Goal: Information Seeking & Learning: Learn about a topic

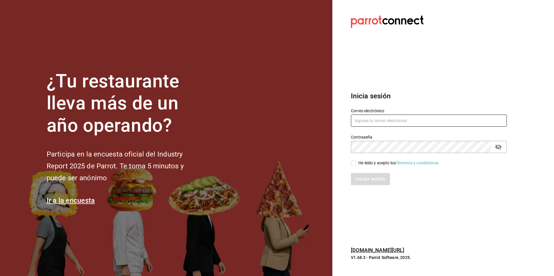
type input "[PERSON_NAME][EMAIL_ADDRESS][DOMAIN_NAME]"
click at [353, 162] on input "He leído y acepto los Términos y condiciones." at bounding box center [353, 163] width 5 height 5
checkbox input "true"
click at [370, 179] on button "Iniciar sesión" at bounding box center [370, 179] width 39 height 12
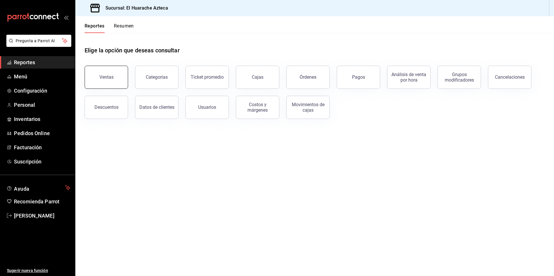
click at [111, 78] on div "Ventas" at bounding box center [106, 77] width 14 height 6
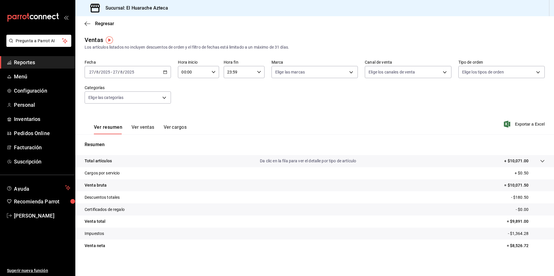
scroll to position [1, 0]
click at [90, 22] on icon "button" at bounding box center [88, 23] width 6 height 5
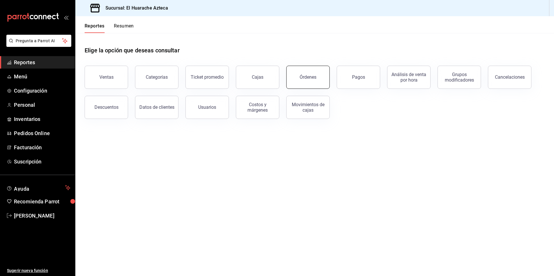
click at [304, 80] on button "Órdenes" at bounding box center [307, 77] width 43 height 23
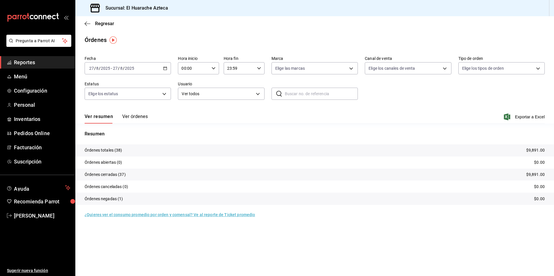
click at [137, 116] on button "Ver órdenes" at bounding box center [134, 119] width 25 height 10
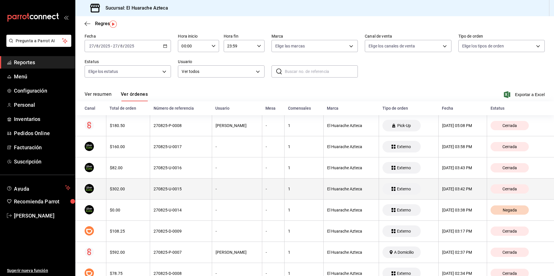
scroll to position [58, 0]
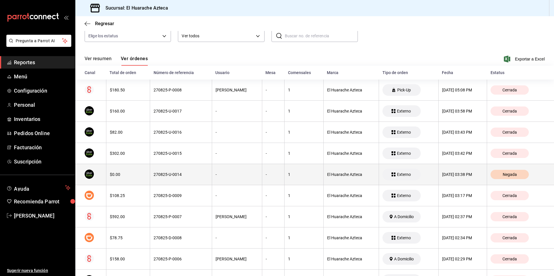
click at [163, 176] on div "270825-U-0014" at bounding box center [181, 174] width 54 height 5
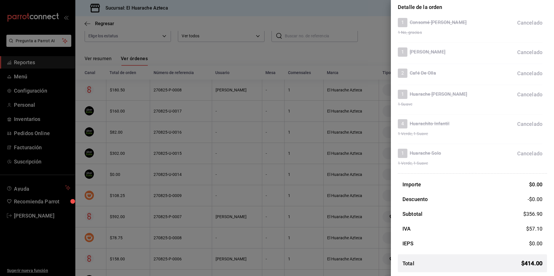
scroll to position [51, 0]
click at [369, 12] on div at bounding box center [277, 138] width 554 height 276
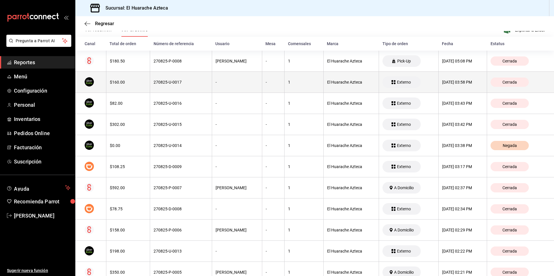
scroll to position [0, 0]
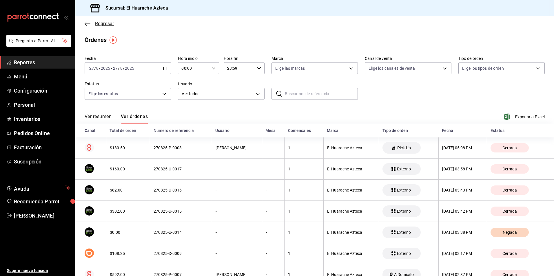
click at [88, 23] on icon "button" at bounding box center [88, 23] width 6 height 5
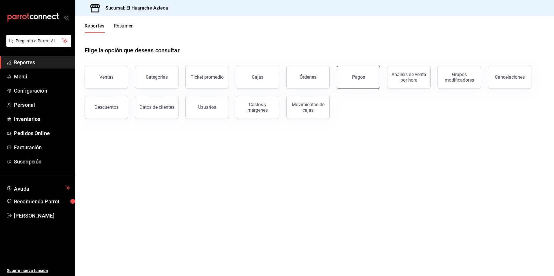
click at [364, 81] on button "Pagos" at bounding box center [358, 77] width 43 height 23
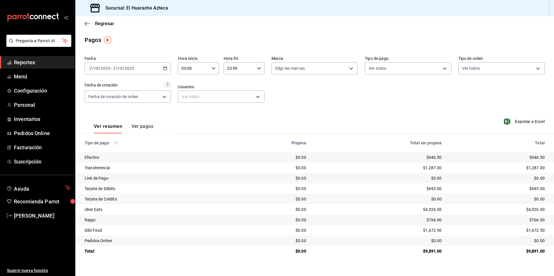
click at [522, 210] on div "$4,526.00" at bounding box center [498, 210] width 94 height 6
click at [29, 62] on span "Reportes" at bounding box center [42, 63] width 56 height 8
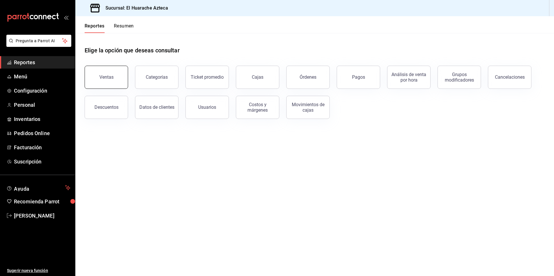
click at [108, 79] on div "Ventas" at bounding box center [106, 77] width 14 height 6
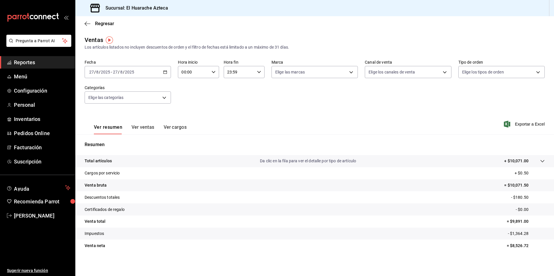
click at [495, 185] on tr "Venta bruta = $10,071.50" at bounding box center [314, 186] width 479 height 12
click at [90, 23] on icon "button" at bounding box center [88, 23] width 6 height 5
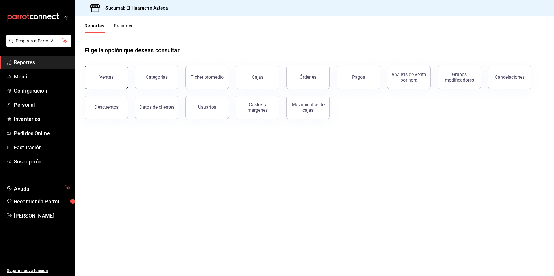
click at [105, 77] on div "Ventas" at bounding box center [106, 77] width 14 height 6
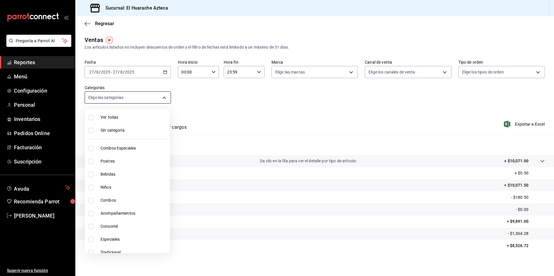
click at [163, 97] on body "Pregunta a Parrot AI Reportes Menú Configuración Personal Inventarios Pedidos O…" at bounding box center [277, 138] width 554 height 276
click at [114, 149] on span "Combos Especiales" at bounding box center [134, 148] width 67 height 6
type input "2c353759-2c9e-4a11-8b13-ec92f7df1887"
checkbox input "true"
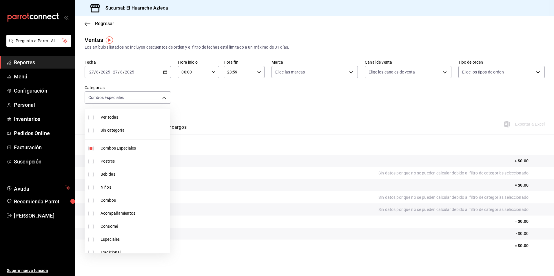
click at [90, 201] on input "checkbox" at bounding box center [90, 200] width 5 height 5
checkbox input "true"
type input "2c353759-2c9e-4a11-8b13-ec92f7df1887,801fb927-b16a-41c9-9a7c-271afa856fa8"
click at [92, 213] on input "checkbox" at bounding box center [90, 213] width 5 height 5
checkbox input "true"
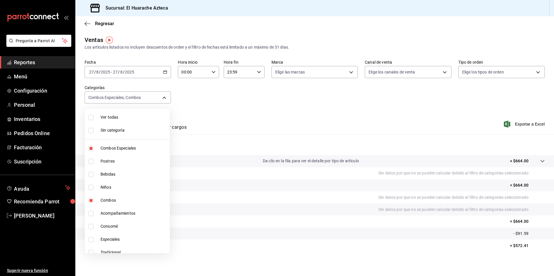
type input "2c353759-2c9e-4a11-8b13-ec92f7df1887,801fb927-b16a-41c9-9a7c-271afa856fa8,2d28a…"
click at [90, 240] on input "checkbox" at bounding box center [90, 239] width 5 height 5
checkbox input "true"
type input "2c353759-2c9e-4a11-8b13-ec92f7df1887,801fb927-b16a-41c9-9a7c-271afa856fa8,2d28a…"
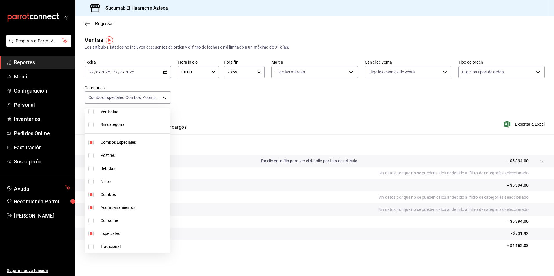
click at [89, 248] on input "checkbox" at bounding box center [90, 247] width 5 height 5
checkbox input "true"
click at [101, 247] on span "Tradicional" at bounding box center [134, 247] width 67 height 6
type input "2c353759-2c9e-4a11-8b13-ec92f7df1887,801fb927-b16a-41c9-9a7c-271afa856fa8,2d28a…"
checkbox input "false"
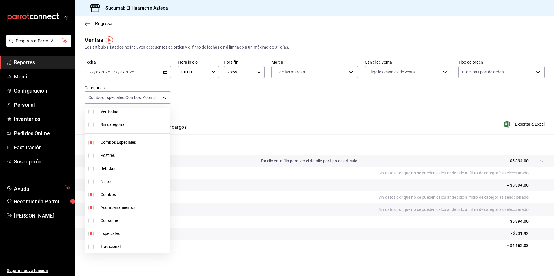
click at [107, 233] on span "Especiales" at bounding box center [134, 234] width 67 height 6
type input "2c353759-2c9e-4a11-8b13-ec92f7df1887,801fb927-b16a-41c9-9a7c-271afa856fa8,2d28a…"
checkbox input "false"
click at [105, 208] on span "Acompañamientos" at bounding box center [134, 208] width 67 height 6
type input "2c353759-2c9e-4a11-8b13-ec92f7df1887,801fb927-b16a-41c9-9a7c-271afa856fa8"
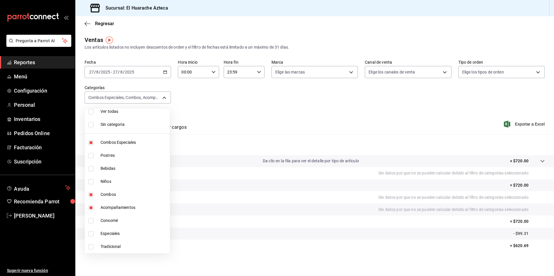
checkbox input "false"
click at [104, 194] on span "Combos" at bounding box center [134, 195] width 67 height 6
type input "2c353759-2c9e-4a11-8b13-ec92f7df1887"
checkbox input "false"
click at [116, 142] on span "Combos Especiales" at bounding box center [134, 143] width 67 height 6
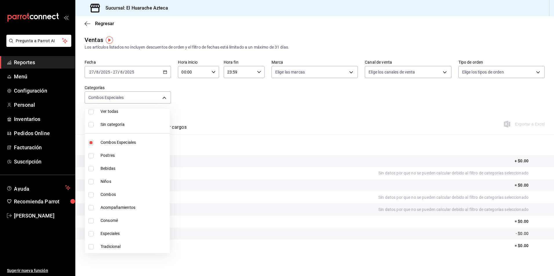
checkbox input "false"
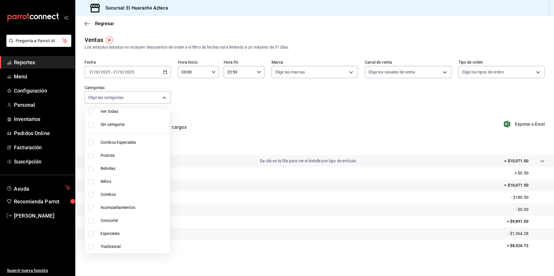
click at [91, 155] on input "checkbox" at bounding box center [90, 155] width 5 height 5
checkbox input "true"
type input "c007e3ad-3013-4e56-a94d-c02e68cae99b"
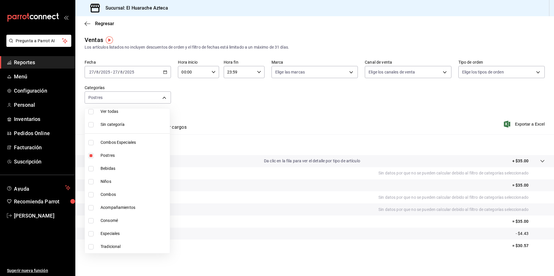
click at [91, 155] on input "checkbox" at bounding box center [90, 155] width 5 height 5
checkbox input "false"
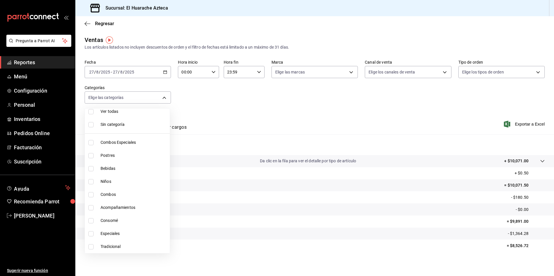
click at [90, 169] on input "checkbox" at bounding box center [90, 168] width 5 height 5
checkbox input "true"
type input "f30dce80-1504-46fe-9bff-e61b227a5927"
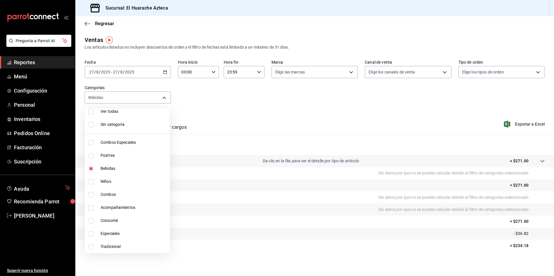
click at [240, 116] on div at bounding box center [277, 138] width 554 height 276
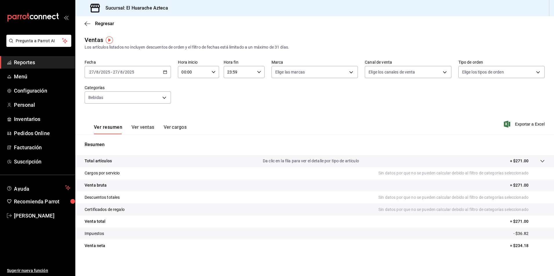
click at [144, 128] on button "Ver ventas" at bounding box center [143, 130] width 23 height 10
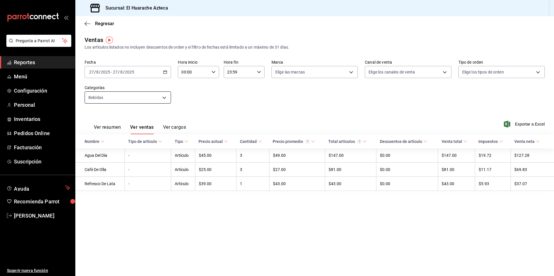
click at [166, 99] on body "Pregunta a Parrot AI Reportes Menú Configuración Personal Inventarios Pedidos O…" at bounding box center [277, 138] width 554 height 276
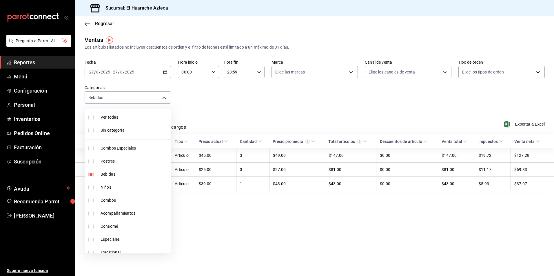
click at [108, 173] on span "Bebidas" at bounding box center [135, 175] width 68 height 6
checkbox input "false"
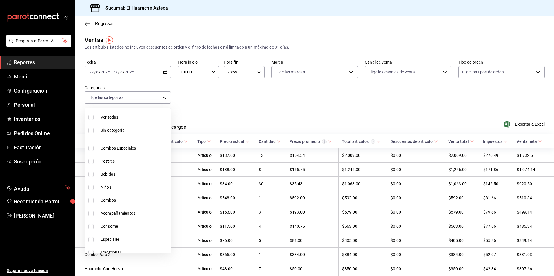
click at [91, 189] on input "checkbox" at bounding box center [90, 187] width 5 height 5
checkbox input "true"
type input "28e60cb7-9a33-402d-bbe1-a64a9172dbc2"
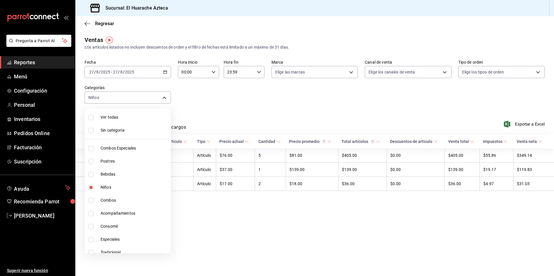
click at [261, 106] on div at bounding box center [277, 138] width 554 height 276
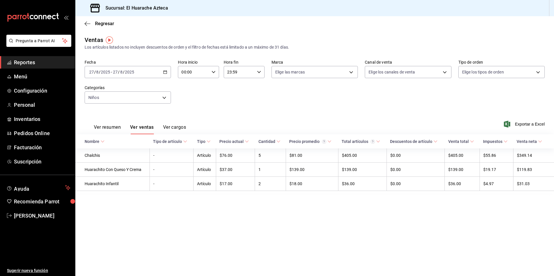
click at [105, 127] on button "Ver resumen" at bounding box center [107, 130] width 27 height 10
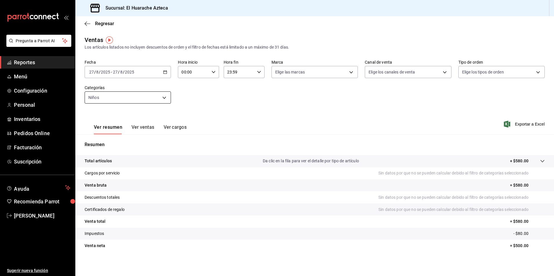
click at [164, 100] on body "Pregunta a Parrot AI Reportes Menú Configuración Personal Inventarios Pedidos O…" at bounding box center [277, 138] width 554 height 276
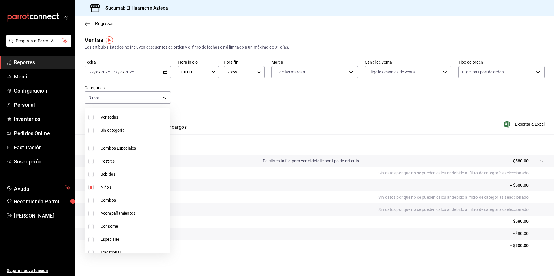
click at [104, 188] on span "Niños" at bounding box center [134, 188] width 67 height 6
checkbox input "false"
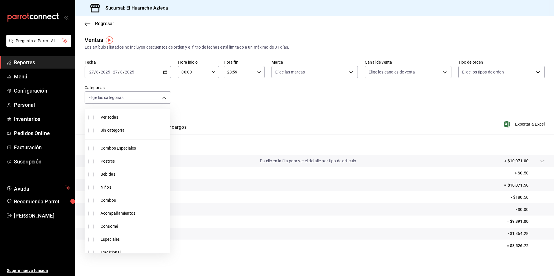
click at [91, 227] on input "checkbox" at bounding box center [90, 226] width 5 height 5
checkbox input "true"
type input "53f55ae2-6285-460e-a8e1-99190fafff65"
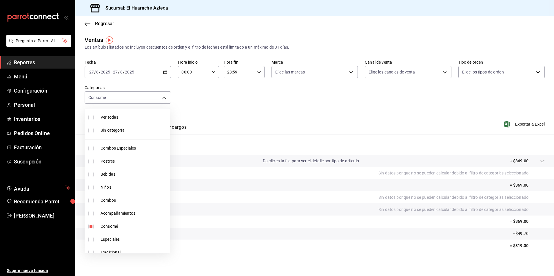
click at [108, 227] on span "Consomé" at bounding box center [134, 227] width 67 height 6
checkbox input "false"
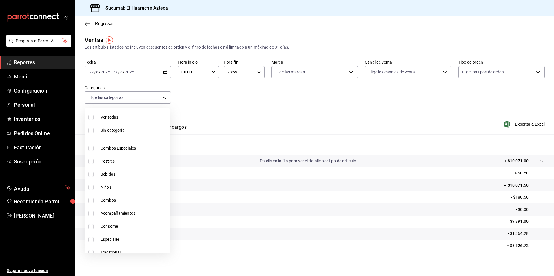
click at [216, 96] on div at bounding box center [277, 138] width 554 height 276
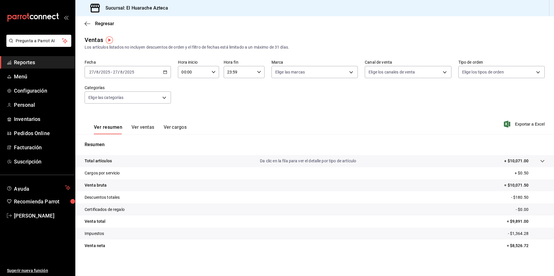
click at [141, 127] on button "Ver ventas" at bounding box center [143, 130] width 23 height 10
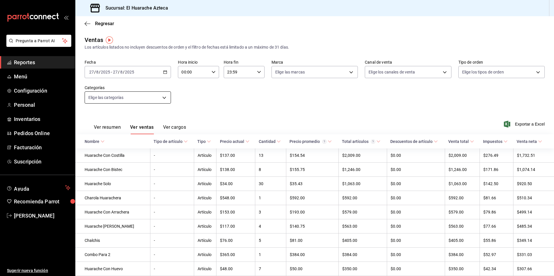
click at [164, 95] on body "Pregunta a Parrot AI Reportes Menú Configuración Personal Inventarios Pedidos O…" at bounding box center [277, 138] width 554 height 276
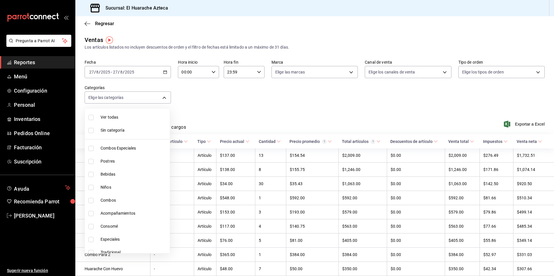
click at [110, 225] on span "Consomé" at bounding box center [134, 227] width 67 height 6
type input "53f55ae2-6285-460e-a8e1-99190fafff65"
checkbox input "true"
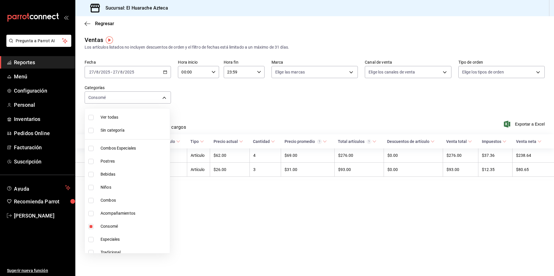
click at [216, 114] on div at bounding box center [277, 138] width 554 height 276
click at [165, 97] on body "Pregunta a Parrot AI Reportes Menú Configuración Personal Inventarios Pedidos O…" at bounding box center [277, 138] width 554 height 276
click at [107, 226] on span "Consomé" at bounding box center [135, 227] width 68 height 6
checkbox input "false"
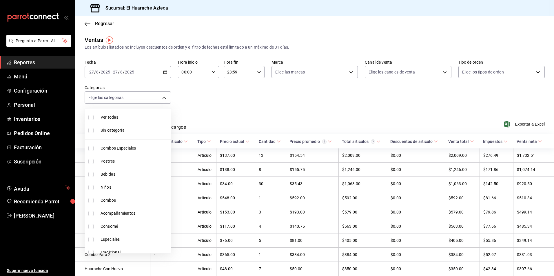
scroll to position [6, 0]
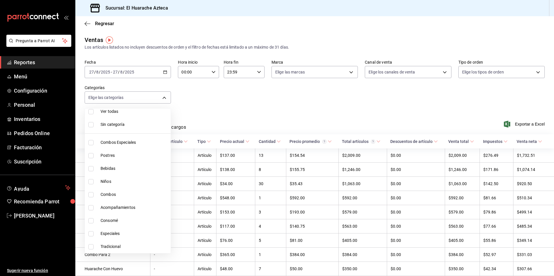
click at [230, 107] on div at bounding box center [277, 138] width 554 height 276
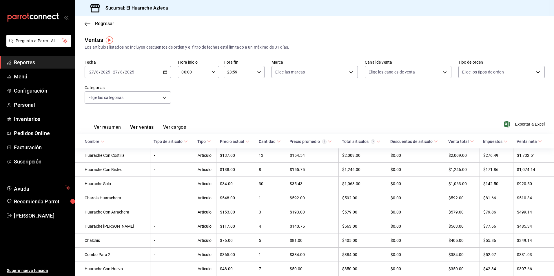
click at [177, 126] on button "Ver cargos" at bounding box center [174, 130] width 23 height 10
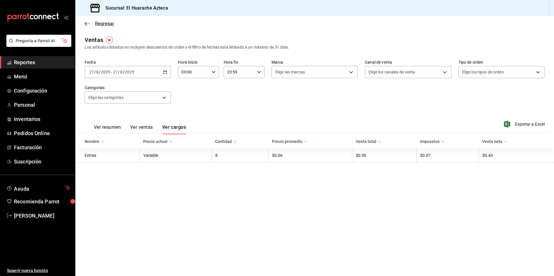
click at [87, 23] on icon "button" at bounding box center [88, 23] width 6 height 5
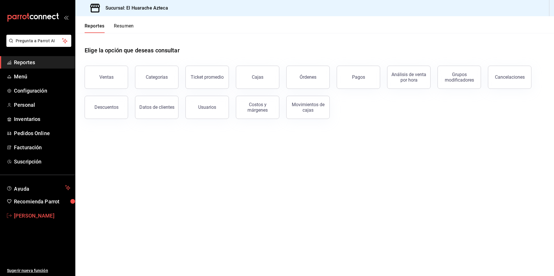
click at [22, 216] on span "[PERSON_NAME]" at bounding box center [42, 216] width 56 height 8
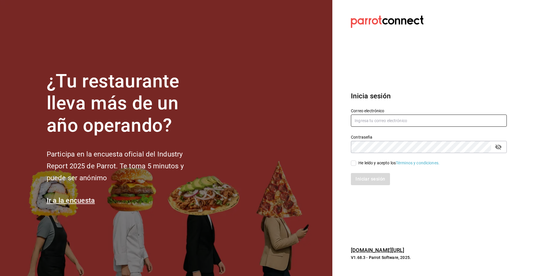
type input "[PERSON_NAME][EMAIL_ADDRESS][DOMAIN_NAME]"
